Goal: Information Seeking & Learning: Learn about a topic

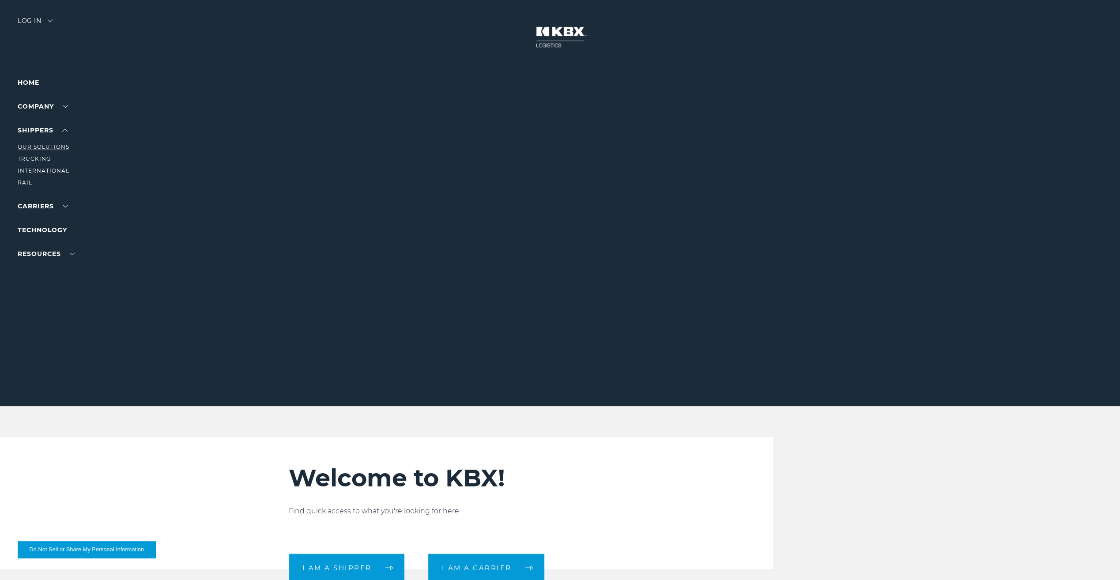
click at [45, 146] on link "Our Solutions" at bounding box center [44, 146] width 52 height 7
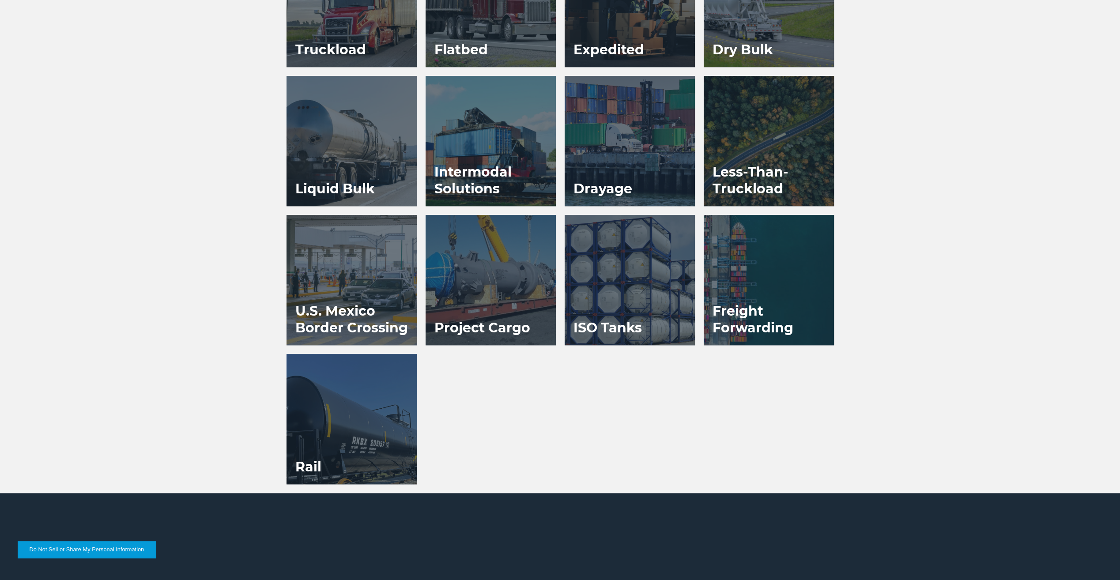
scroll to position [750, 0]
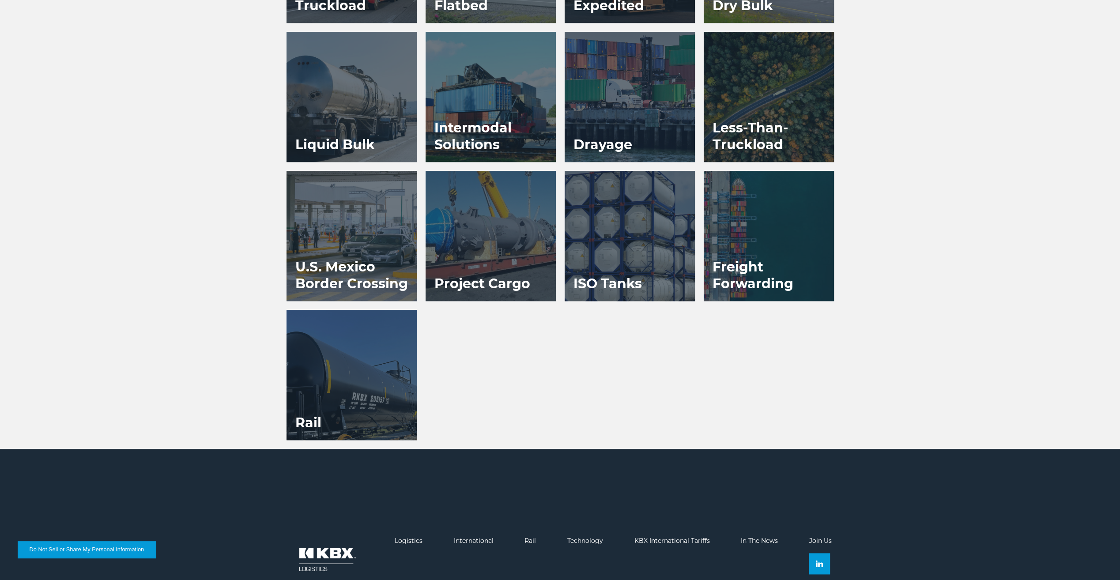
click at [623, 248] on div at bounding box center [630, 236] width 130 height 130
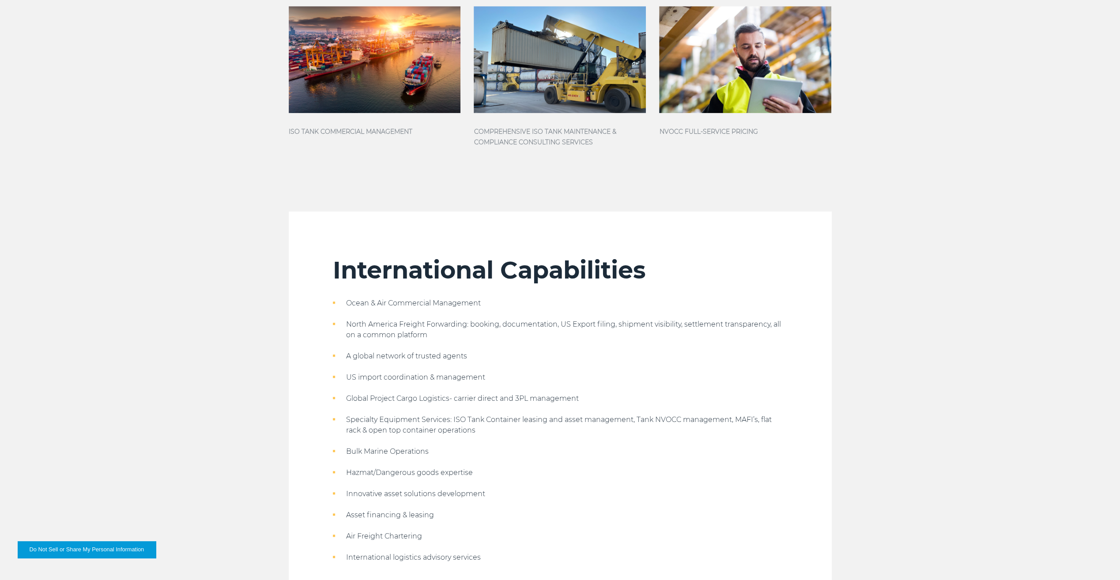
scroll to position [927, 0]
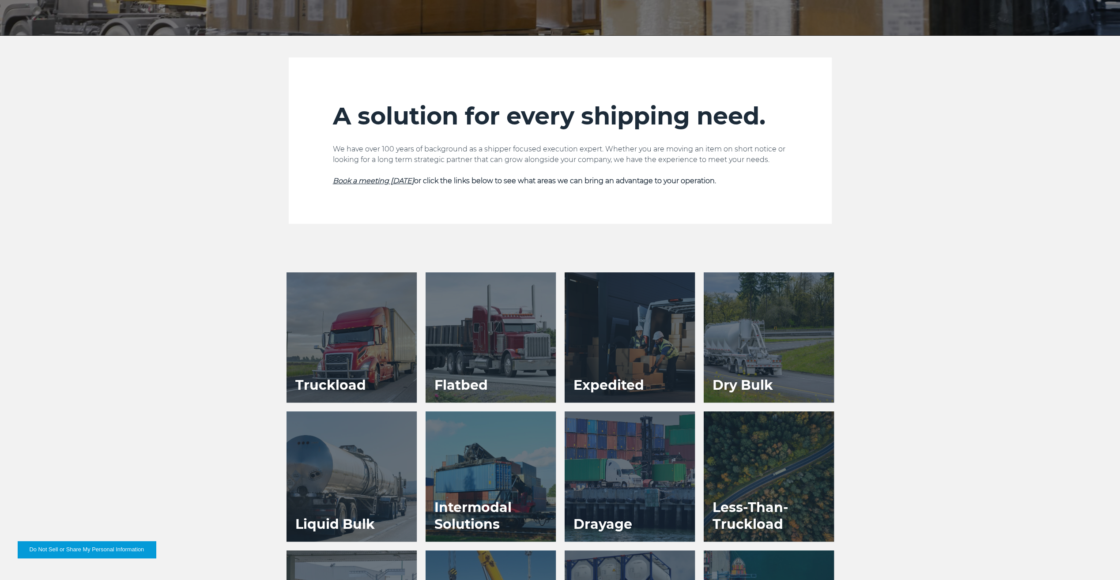
scroll to position [279, 0]
